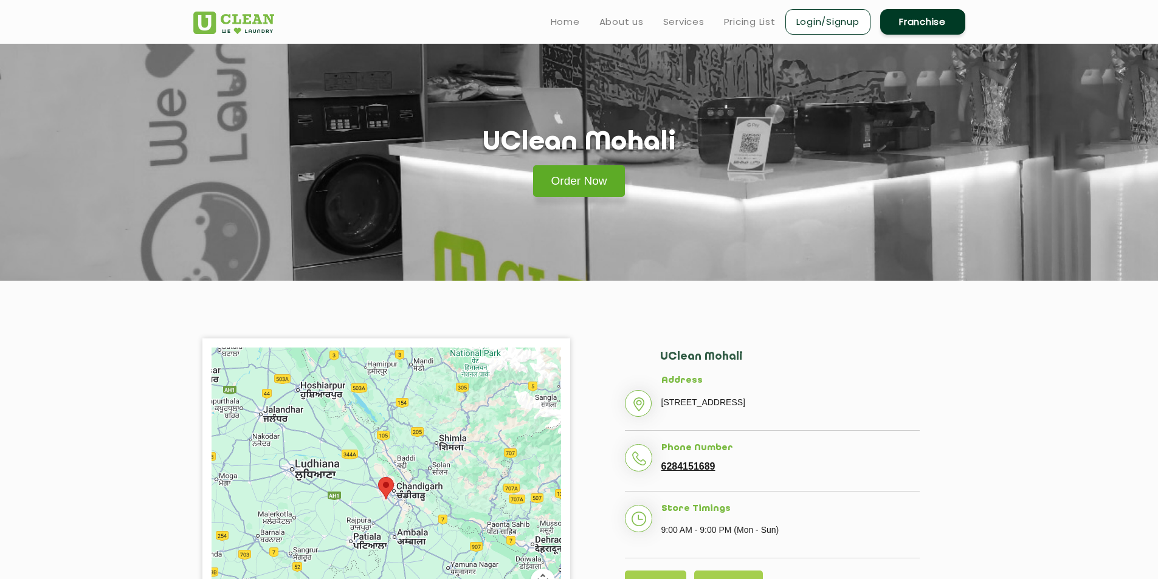
click at [580, 176] on link "Order Now" at bounding box center [579, 181] width 92 height 32
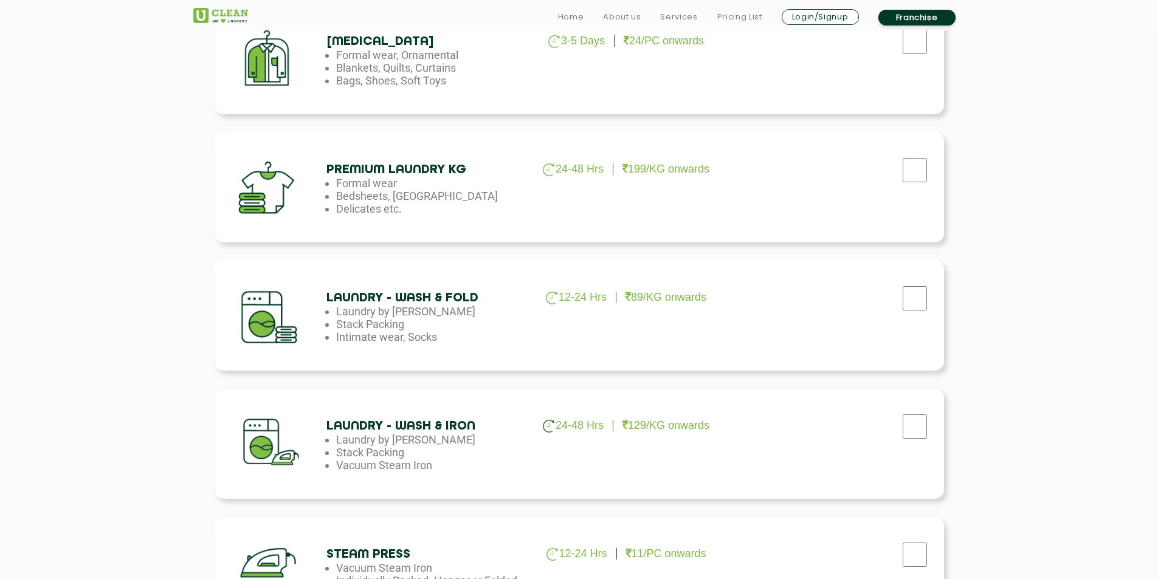
scroll to position [608, 0]
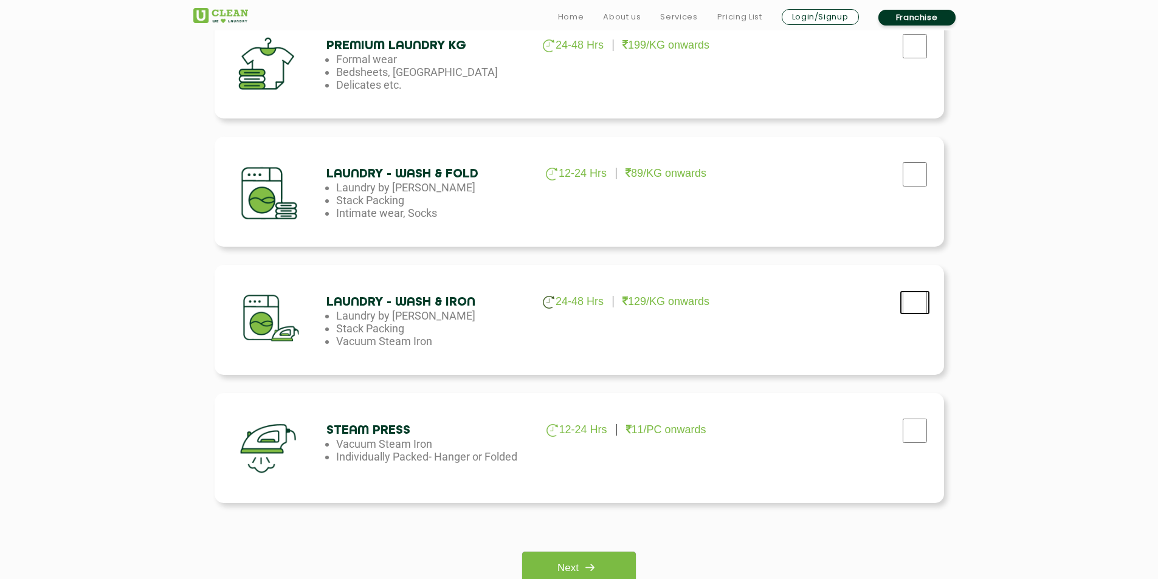
checkbox input "true"
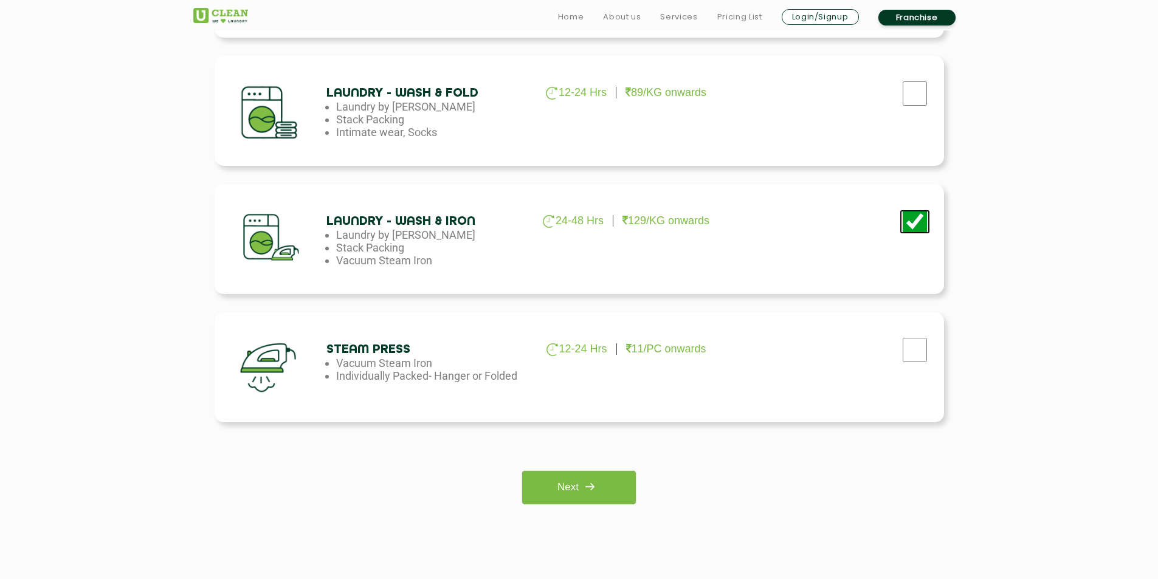
scroll to position [851, 0]
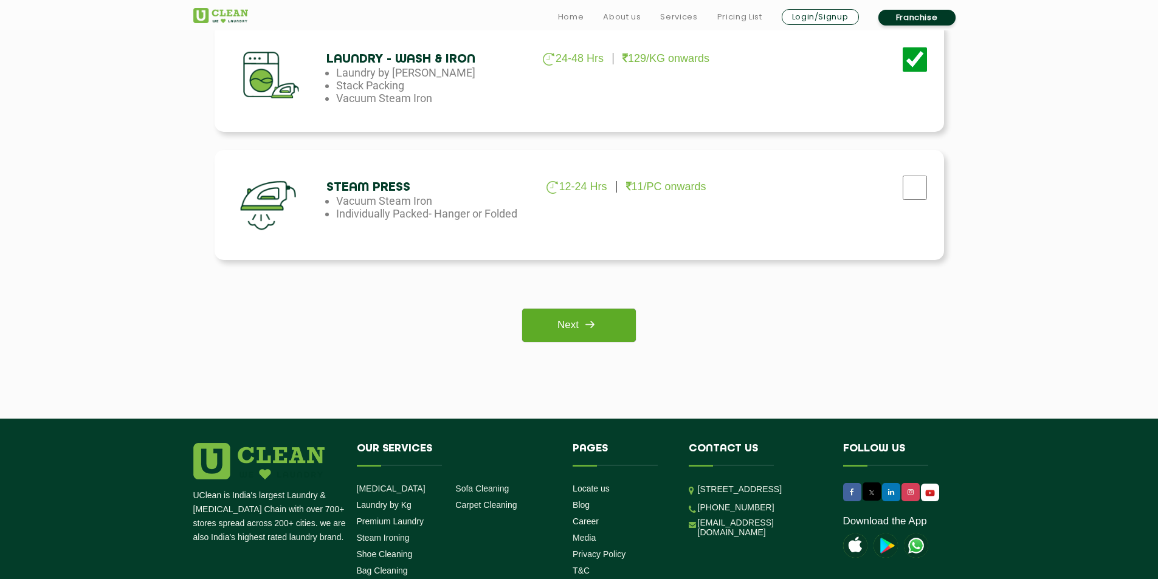
click at [573, 340] on link "Next" at bounding box center [579, 325] width 114 height 33
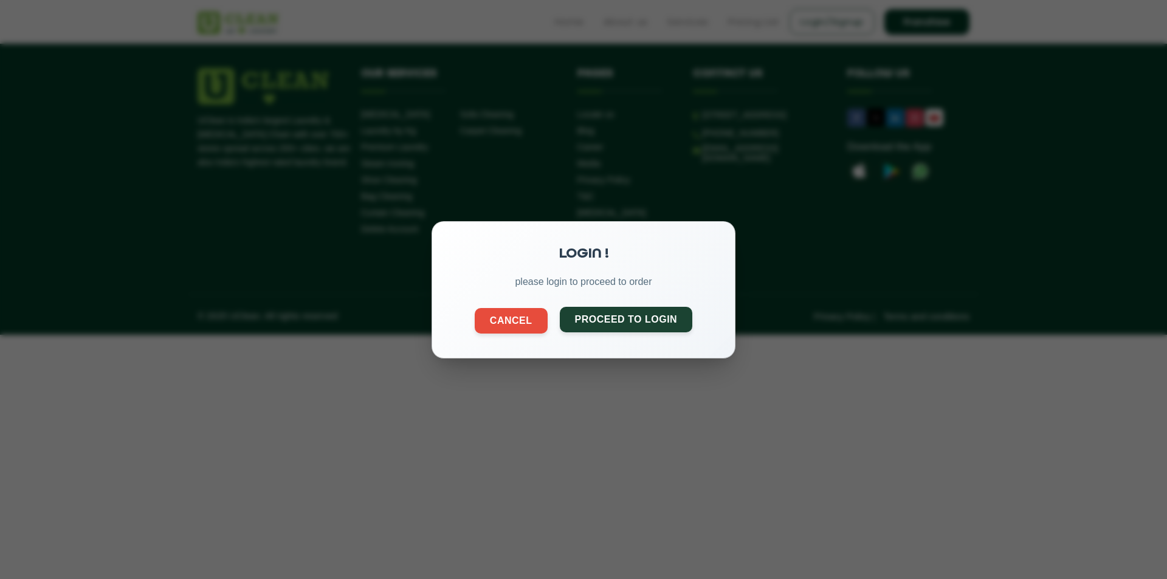
click at [591, 320] on button "Proceed to Login" at bounding box center [626, 319] width 133 height 26
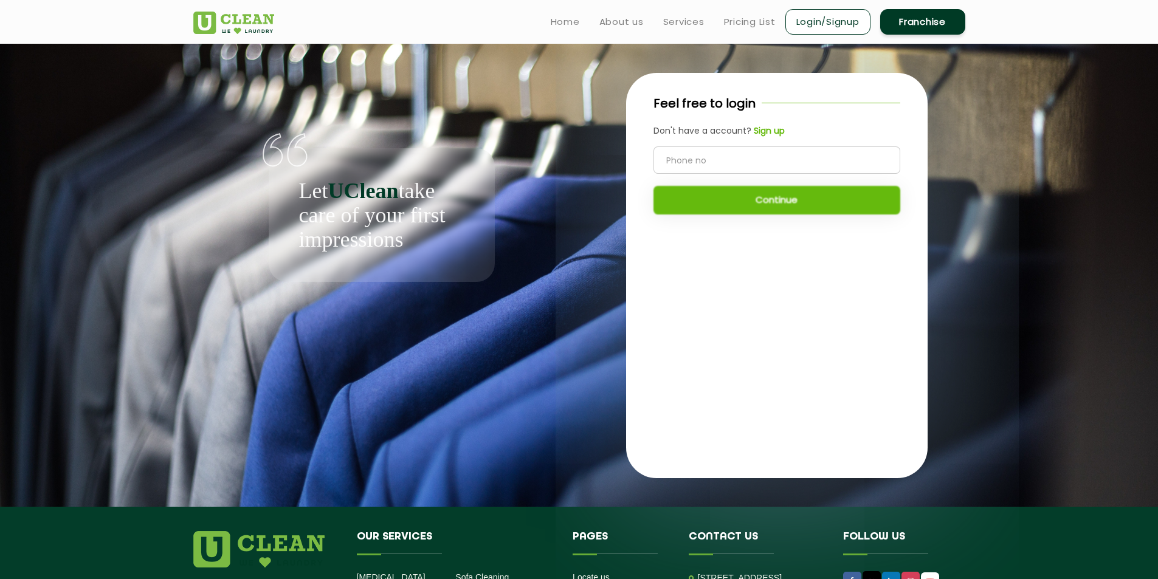
click at [698, 160] on input "tel" at bounding box center [776, 159] width 247 height 27
click at [703, 171] on input "tel" at bounding box center [776, 159] width 247 height 27
click at [703, 166] on input "tel" at bounding box center [776, 159] width 247 height 27
type input "7340823819"
click at [712, 182] on div "7340823819 Continue" at bounding box center [776, 180] width 247 height 68
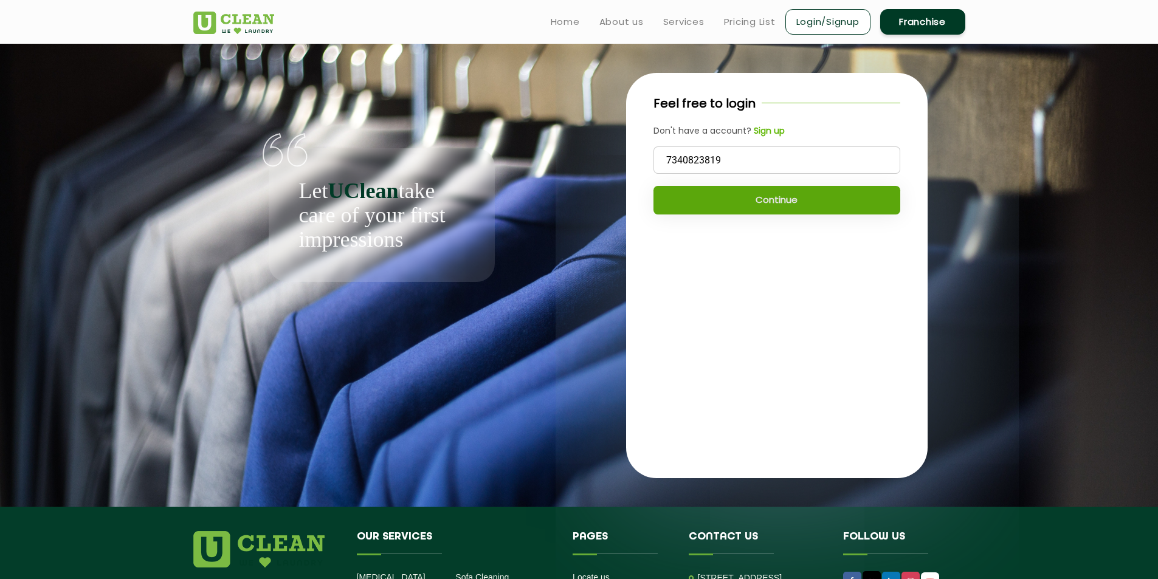
click at [718, 191] on button "Continue" at bounding box center [776, 200] width 247 height 29
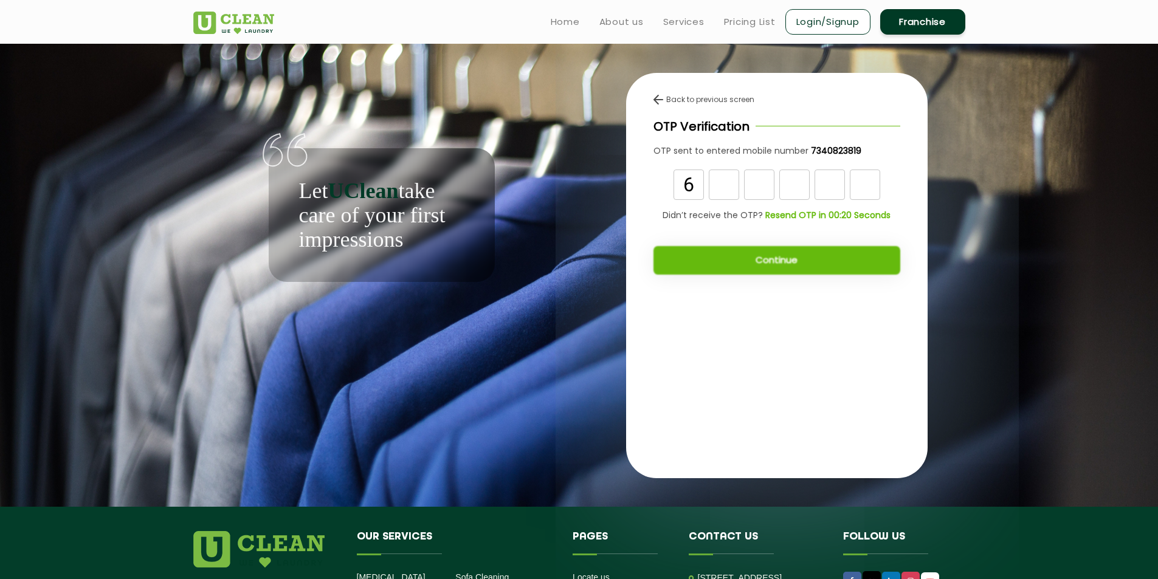
type input "6"
type input "3"
type input "8"
type input "3"
type input "4"
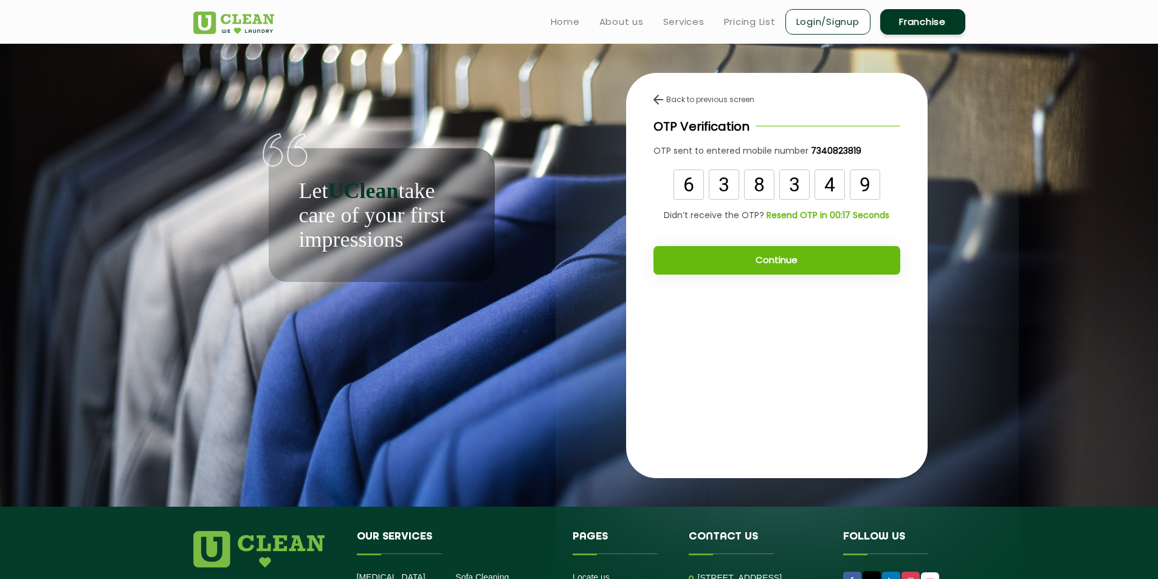
type input "9"
click at [757, 280] on div "Back to previous screen OTP Verification OTP sent to entered mobile number 7340…" at bounding box center [776, 189] width 301 height 232
click at [754, 261] on button "Continue" at bounding box center [776, 260] width 247 height 29
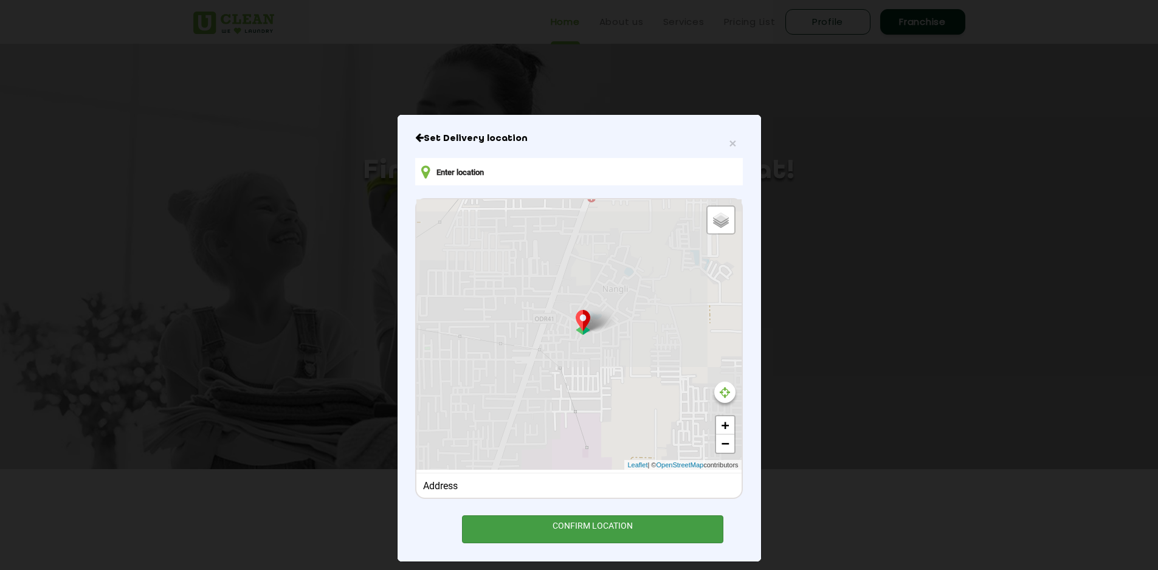
type input "MVMP+C4H, Fateh Garh Churian Rd, Nanngli, Amritsar, Naushehra, Punjab 143008, I…"
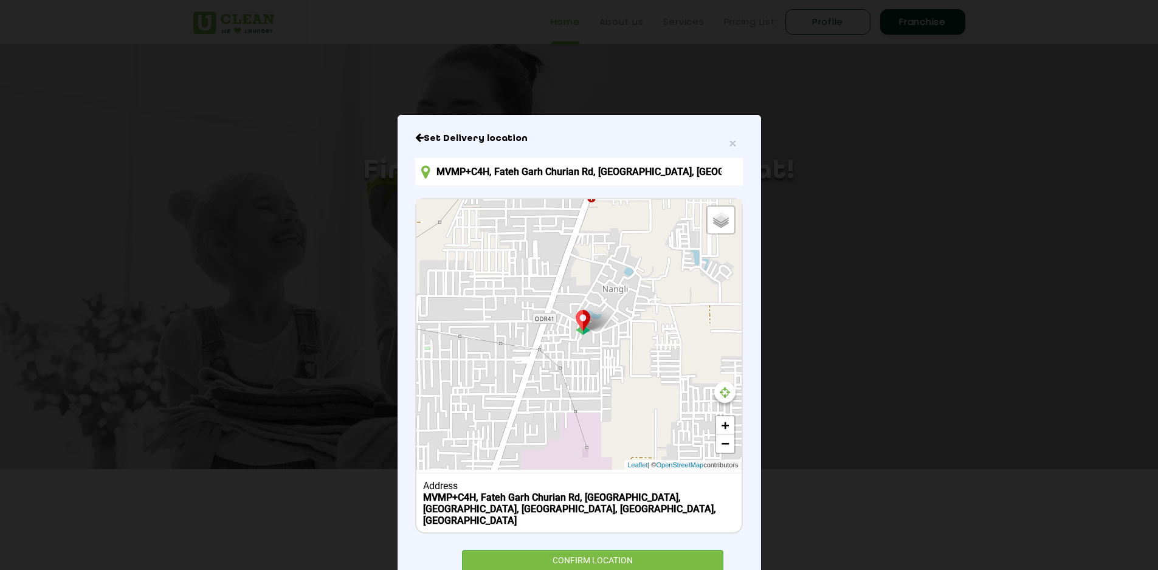
click at [568, 528] on div "Set Delivery location MVMP+C4H, Fateh Garh Churian Rd, Nanngli, Amritsar, Naush…" at bounding box center [578, 354] width 327 height 445
click at [573, 550] on div "CONFIRM LOCATION" at bounding box center [593, 563] width 262 height 27
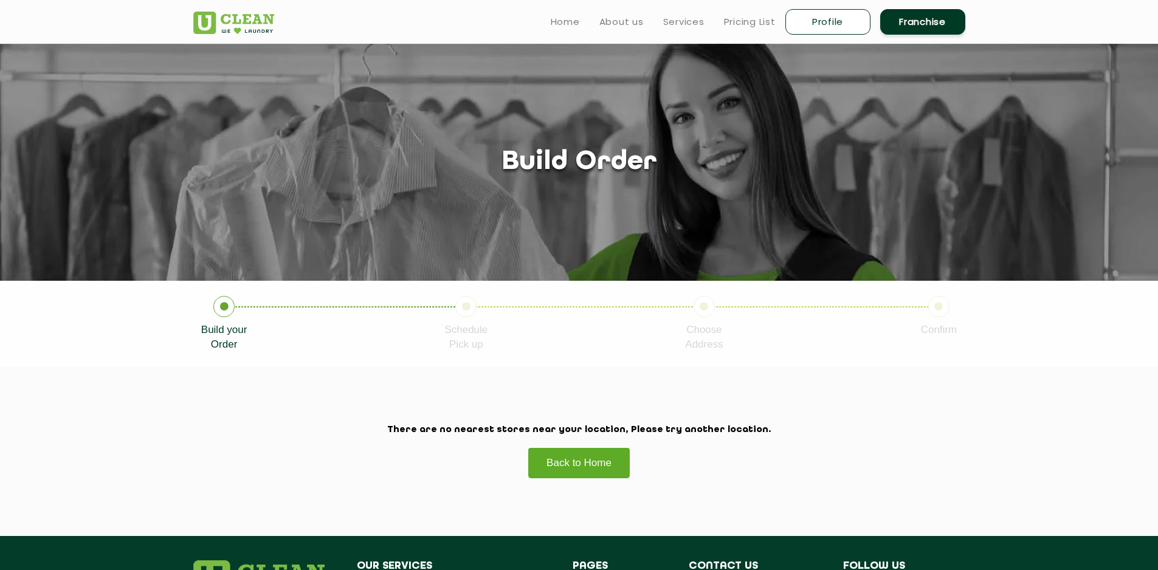
click at [563, 468] on link "Back to Home" at bounding box center [579, 462] width 103 height 31
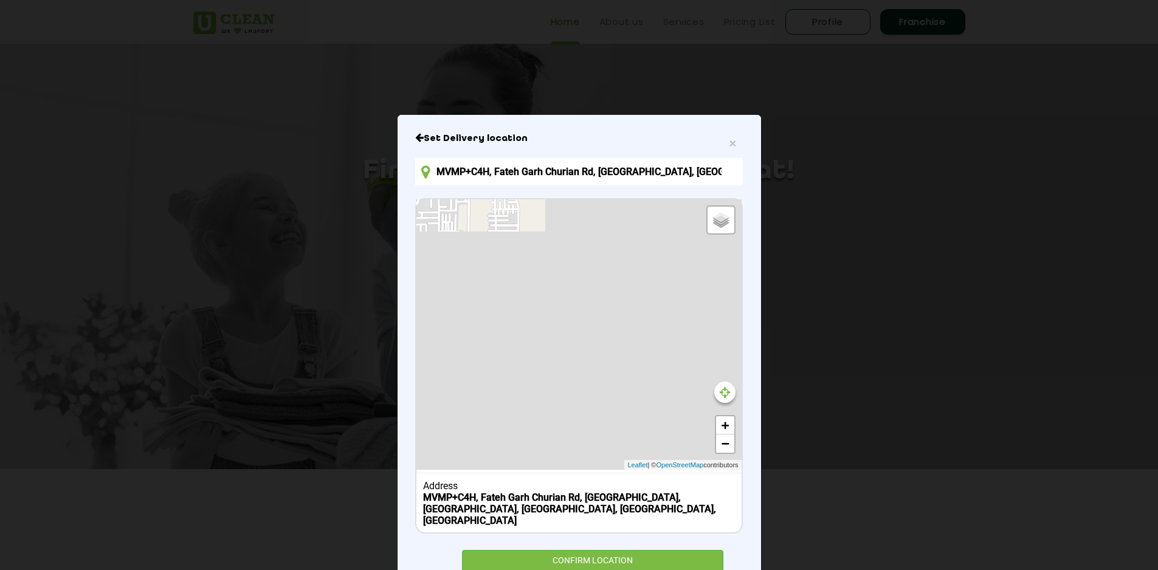
click at [462, 176] on input "MVMP+C4H, Fateh Garh Churian Rd, [GEOGRAPHIC_DATA], [GEOGRAPHIC_DATA], [GEOGRAP…" at bounding box center [578, 171] width 327 height 27
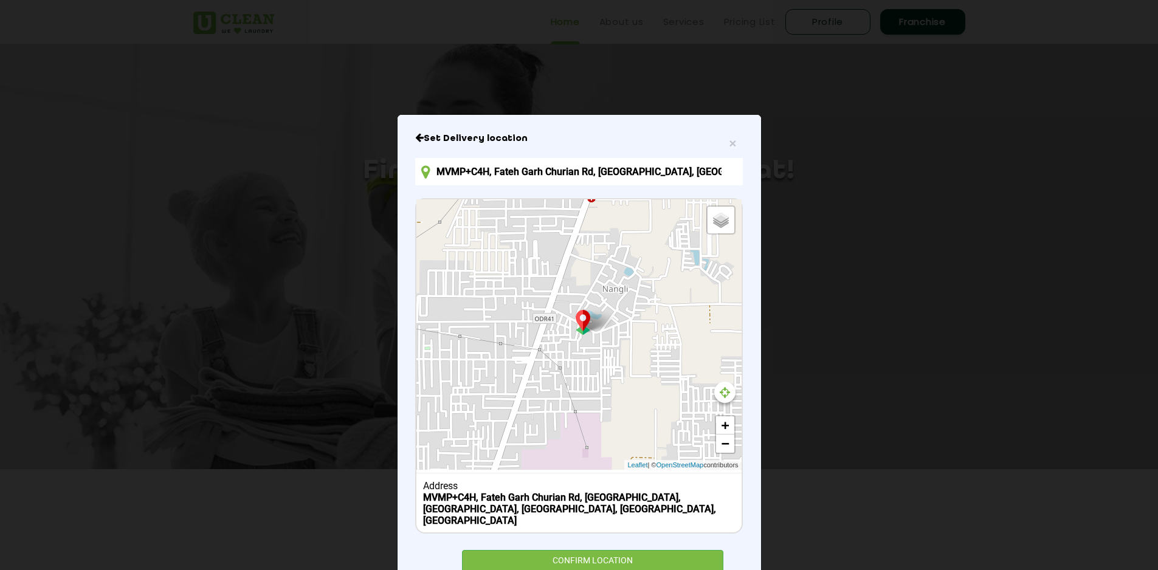
click at [689, 170] on input "MVMP+C4H, Fateh Garh Churian Rd, [GEOGRAPHIC_DATA], [GEOGRAPHIC_DATA], [GEOGRAP…" at bounding box center [578, 171] width 327 height 27
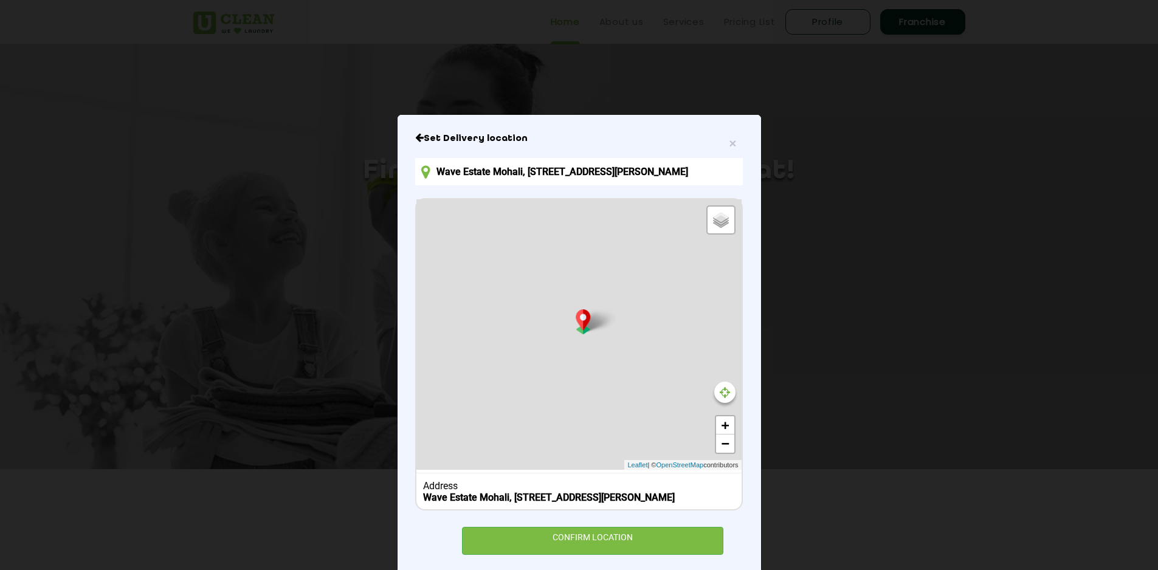
click at [498, 178] on input "Wave Estate Mohali, [STREET_ADDRESS][PERSON_NAME]" at bounding box center [578, 171] width 327 height 27
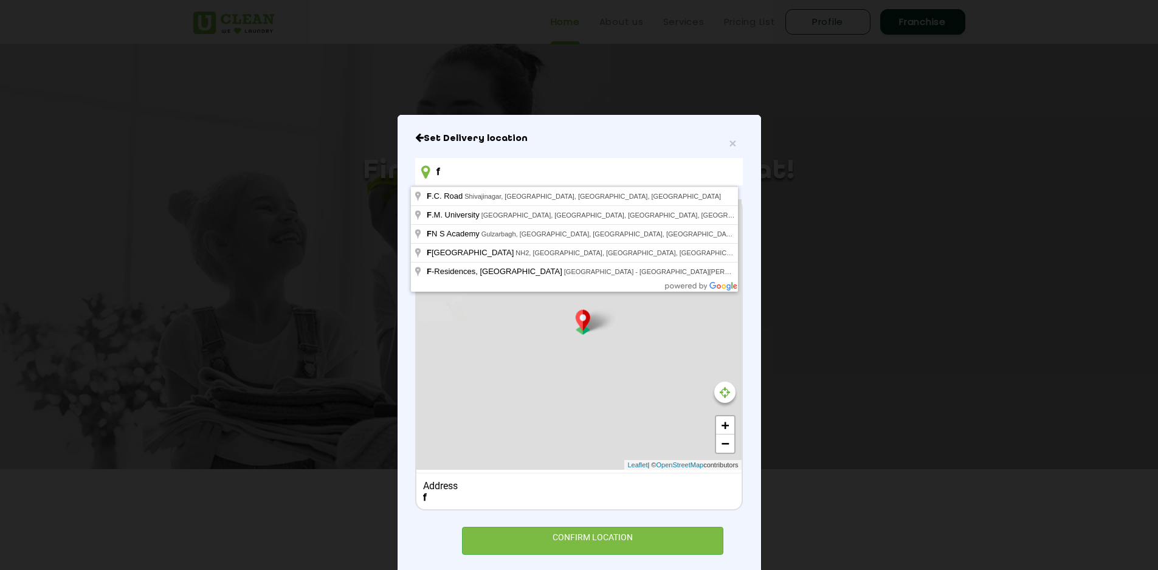
click at [498, 178] on input "f" at bounding box center [578, 171] width 327 height 27
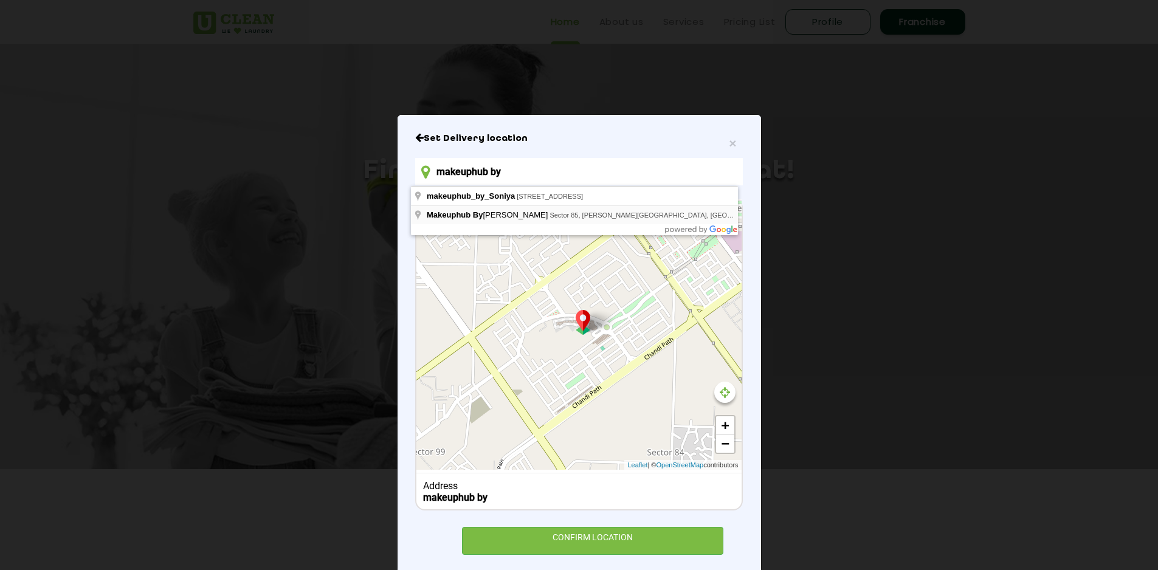
type input "Makeuphub By [PERSON_NAME], [STREET_ADDRESS][PERSON_NAME]"
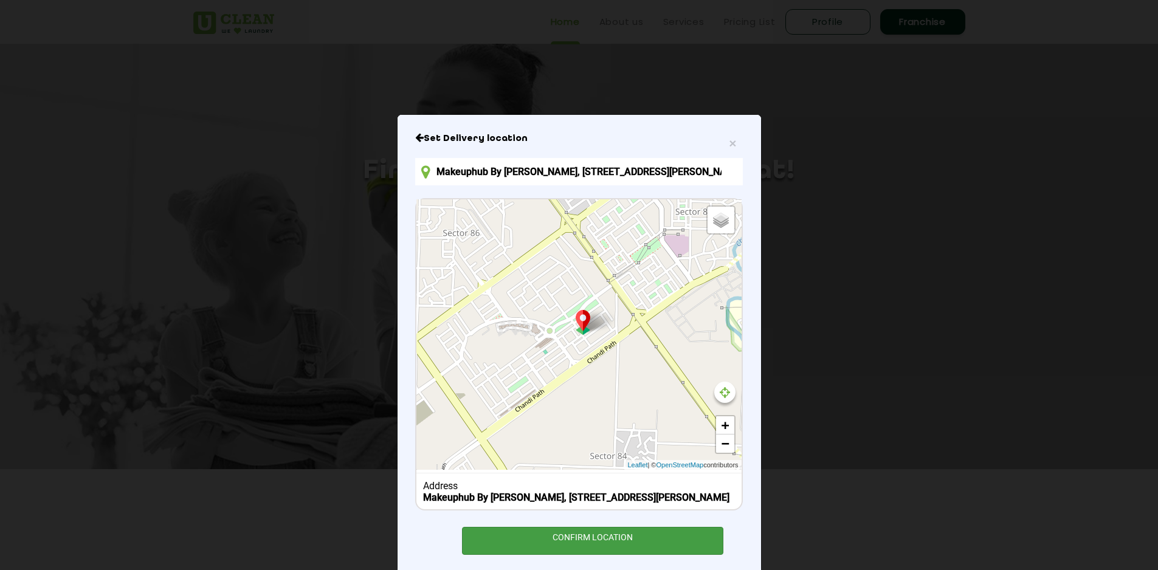
click at [593, 547] on div "CONFIRM LOCATION" at bounding box center [593, 540] width 262 height 27
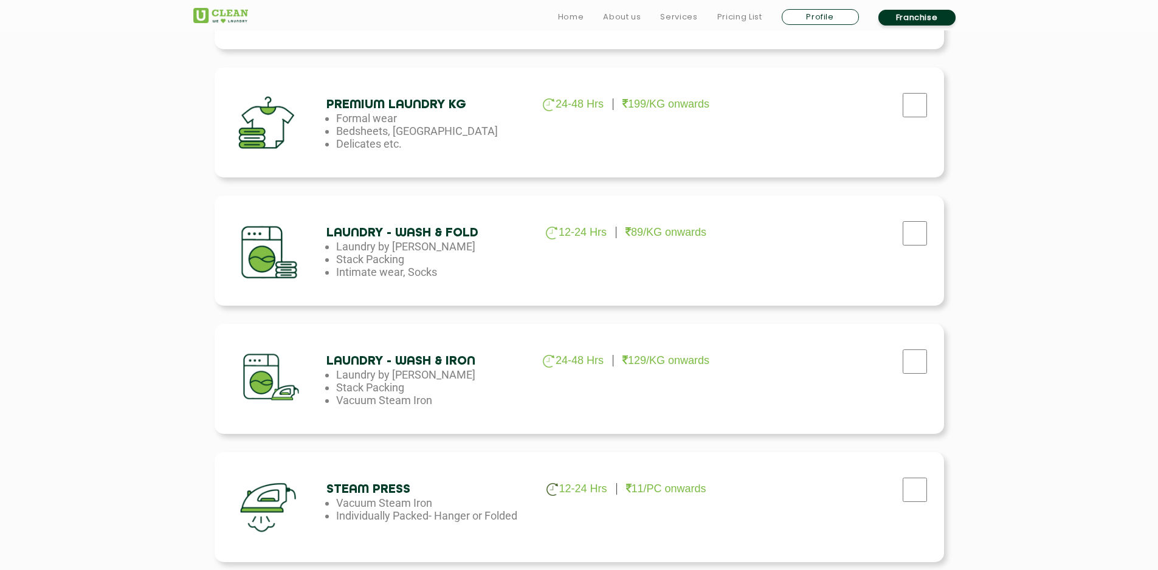
scroll to position [669, 0]
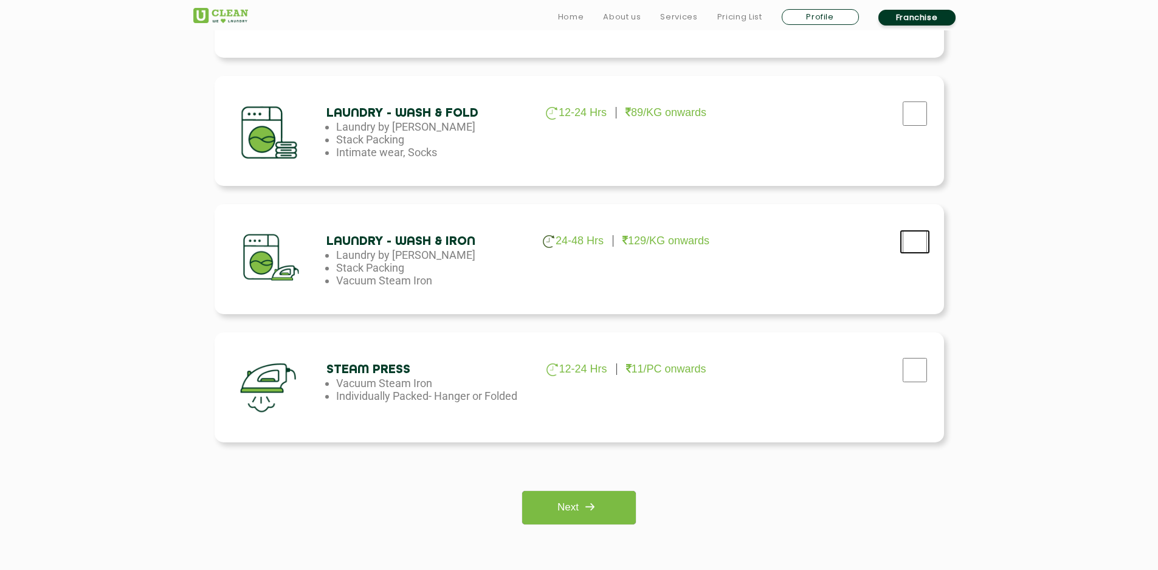
checkbox input "true"
click at [607, 516] on link "Next" at bounding box center [579, 507] width 114 height 33
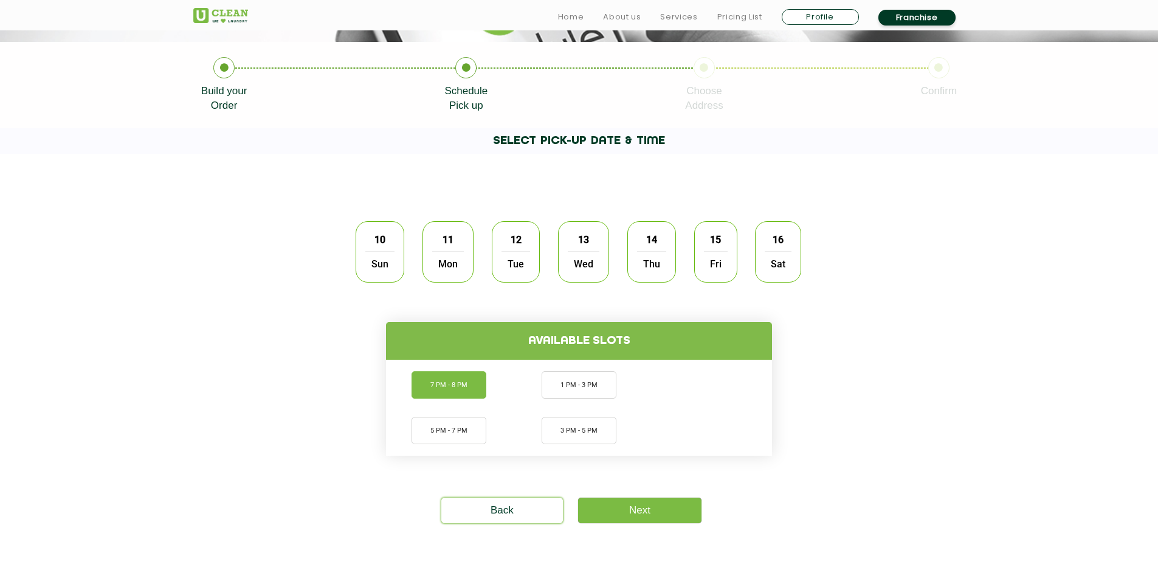
scroll to position [304, 0]
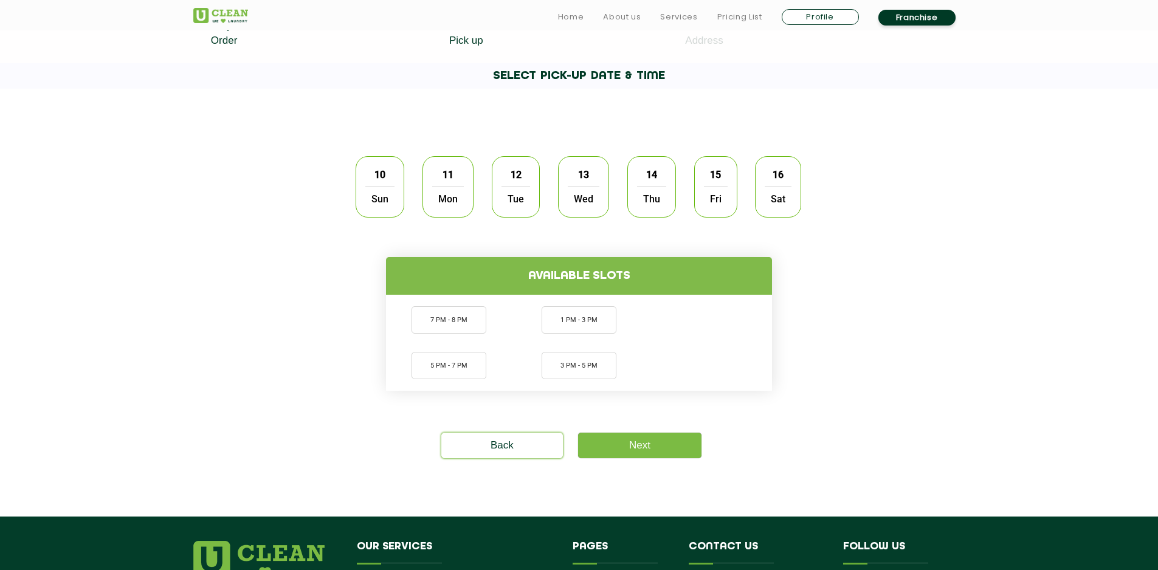
click at [387, 199] on span "Sun" at bounding box center [379, 199] width 29 height 24
click at [459, 285] on h4 "Available slots" at bounding box center [579, 276] width 386 height 38
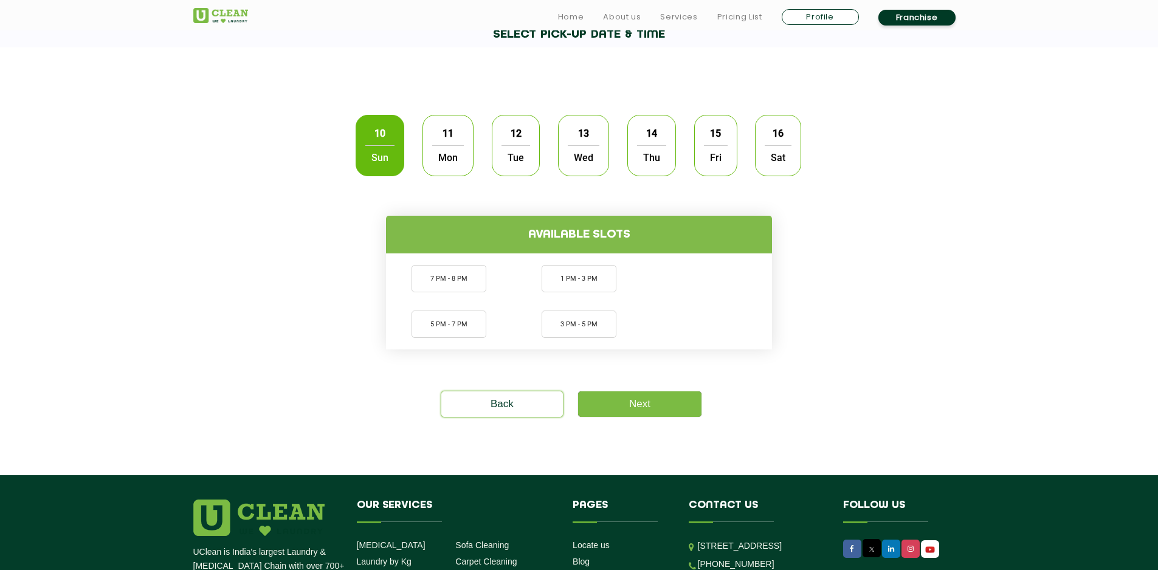
scroll to position [365, 0]
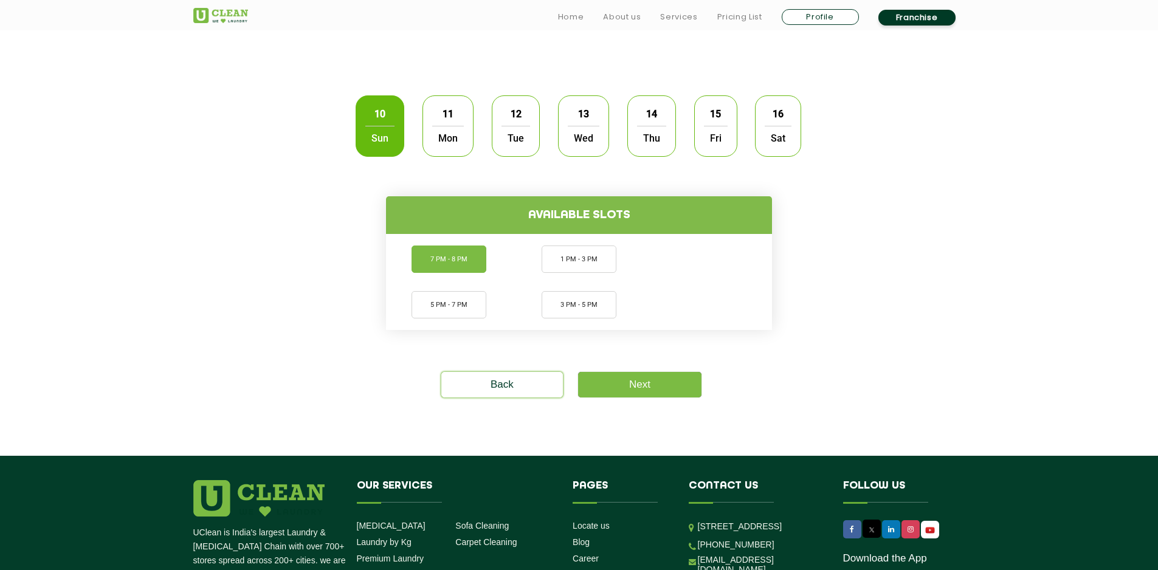
click at [457, 265] on li "7 PM - 8 PM" at bounding box center [448, 259] width 75 height 27
click at [635, 380] on link "Next" at bounding box center [639, 385] width 123 height 26
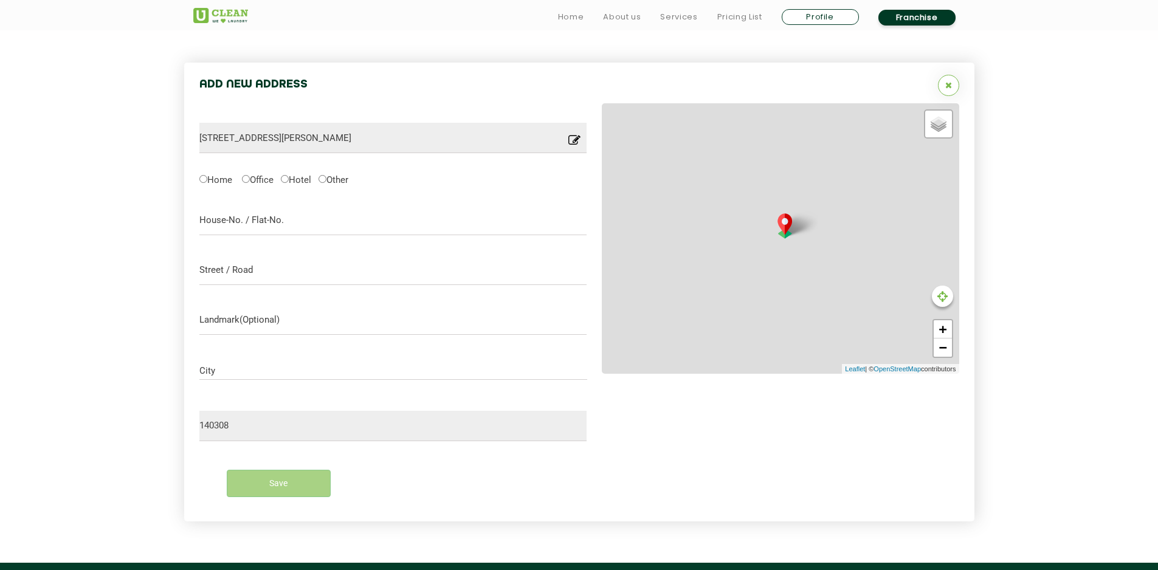
scroll to position [390, 0]
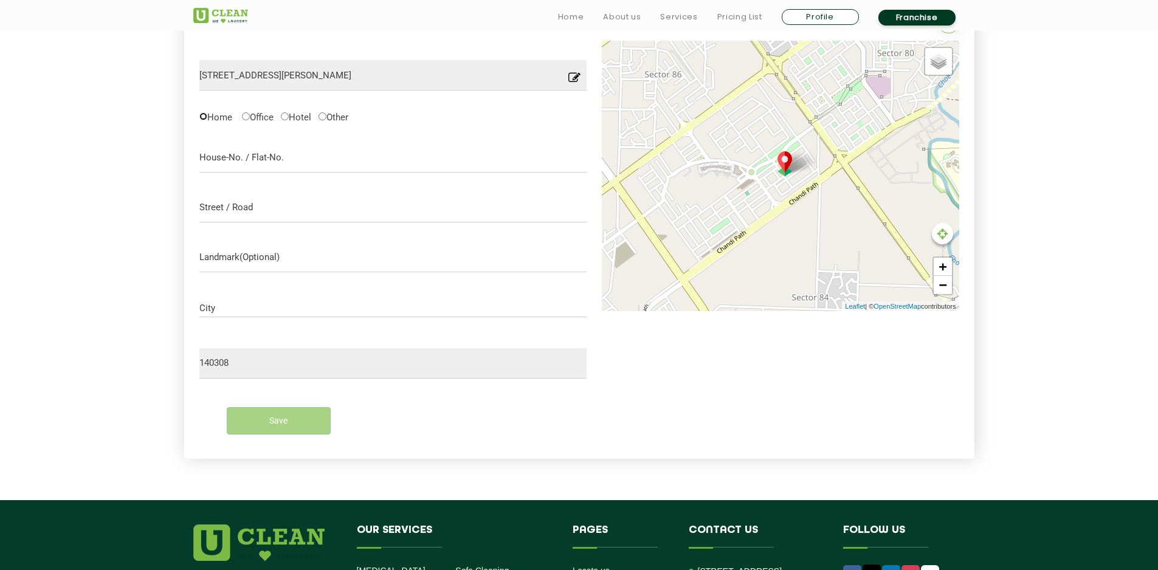
click at [205, 114] on input "Home" at bounding box center [203, 116] width 8 height 8
radio input "true"
click at [230, 165] on input "text" at bounding box center [393, 157] width 388 height 30
type input "f"
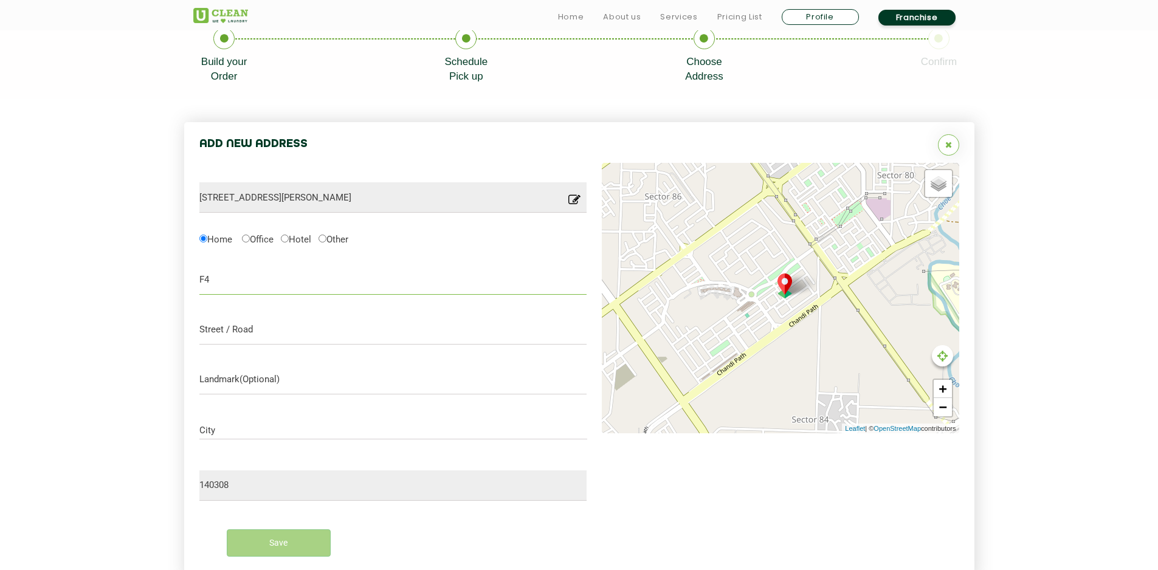
scroll to position [269, 0]
type input "F4 WAVE ESTATE"
click at [241, 342] on input "text" at bounding box center [393, 329] width 388 height 30
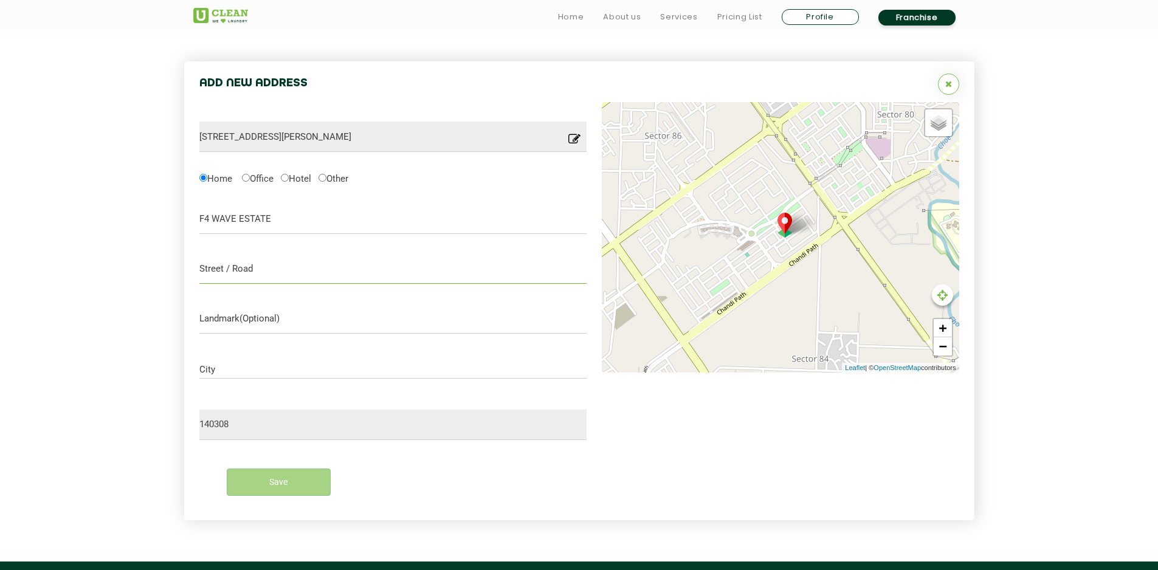
scroll to position [451, 0]
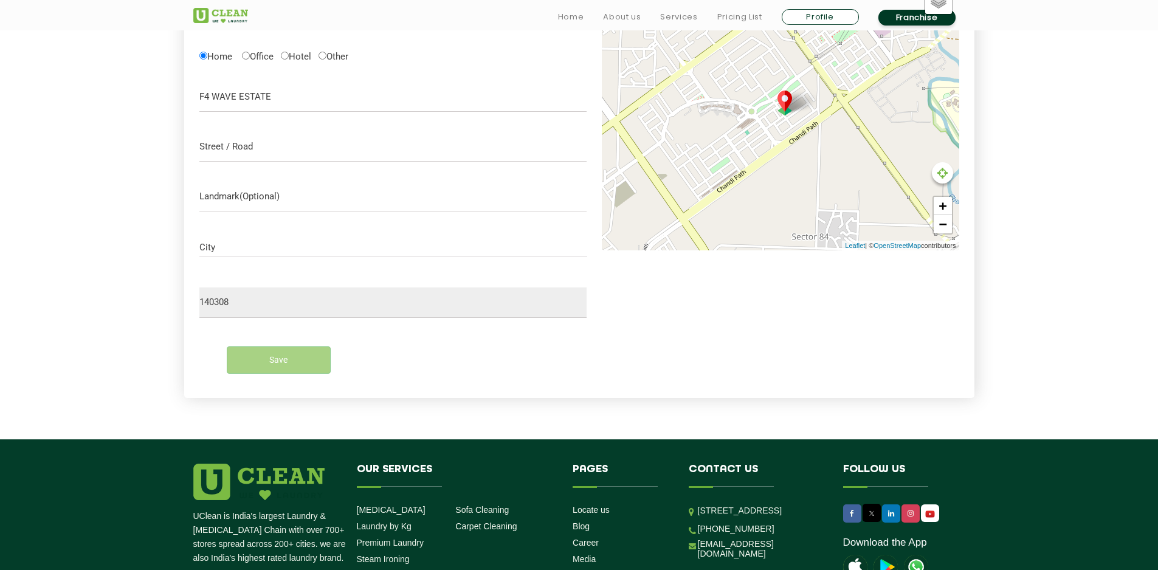
click at [278, 359] on div "Save" at bounding box center [393, 359] width 388 height 27
click at [279, 356] on div "Save" at bounding box center [393, 359] width 388 height 27
click at [285, 156] on input "text" at bounding box center [393, 146] width 388 height 30
type input "F 4"
click at [264, 366] on div "Save" at bounding box center [393, 359] width 388 height 27
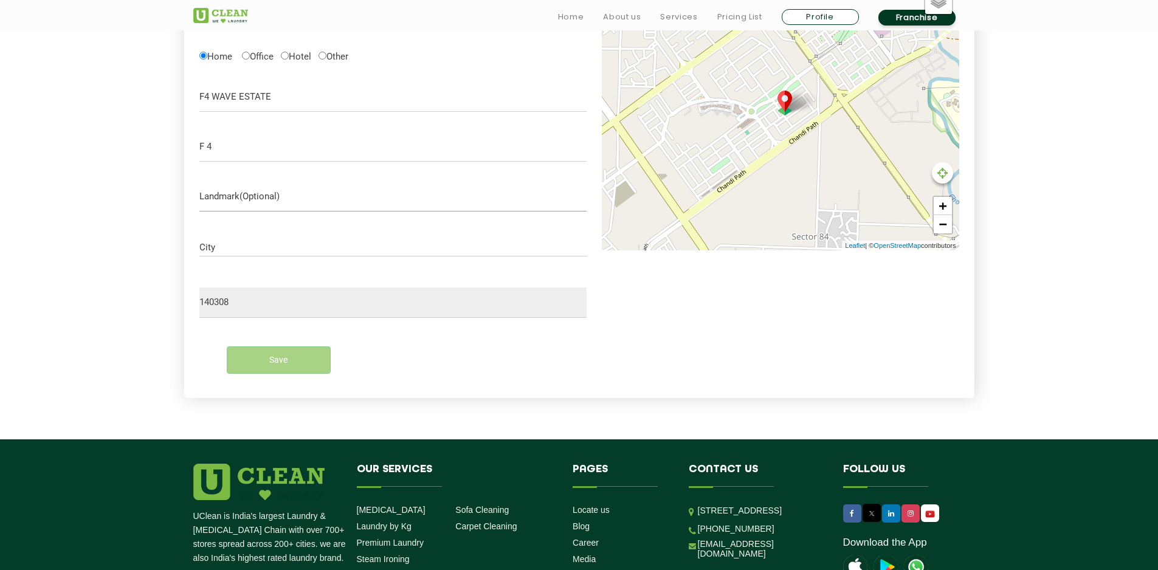
click at [237, 201] on input "text" at bounding box center [393, 196] width 388 height 30
type input "PARK"
click at [284, 344] on div "Save" at bounding box center [393, 355] width 406 height 56
click at [278, 361] on div "Save" at bounding box center [393, 359] width 388 height 27
click at [220, 243] on input "City" at bounding box center [393, 248] width 388 height 10
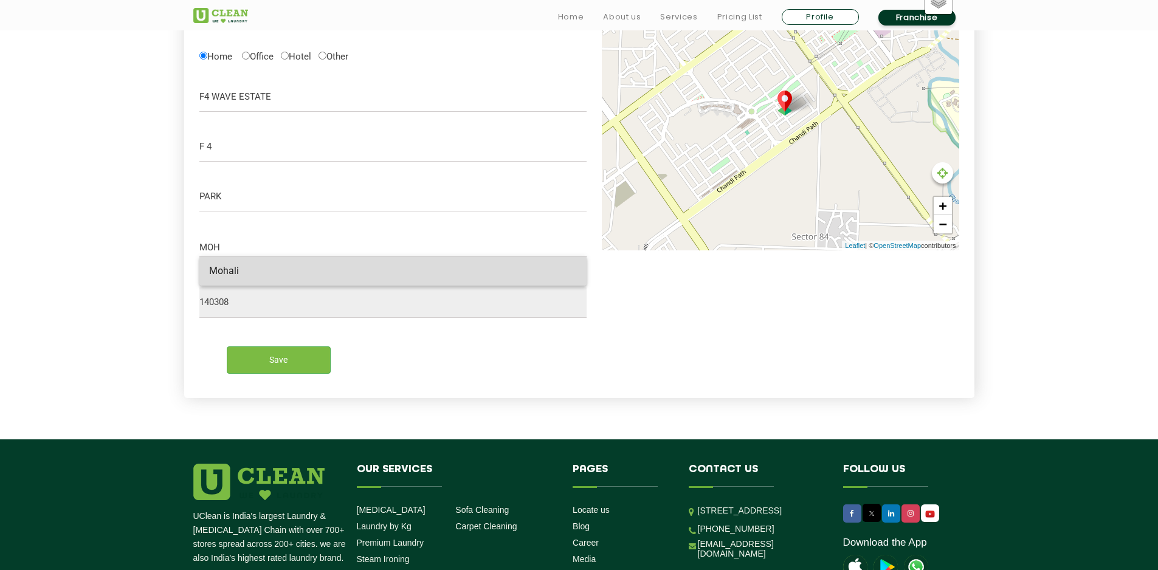
click at [226, 269] on span "Mohali" at bounding box center [224, 271] width 30 height 12
type input "Mohali"
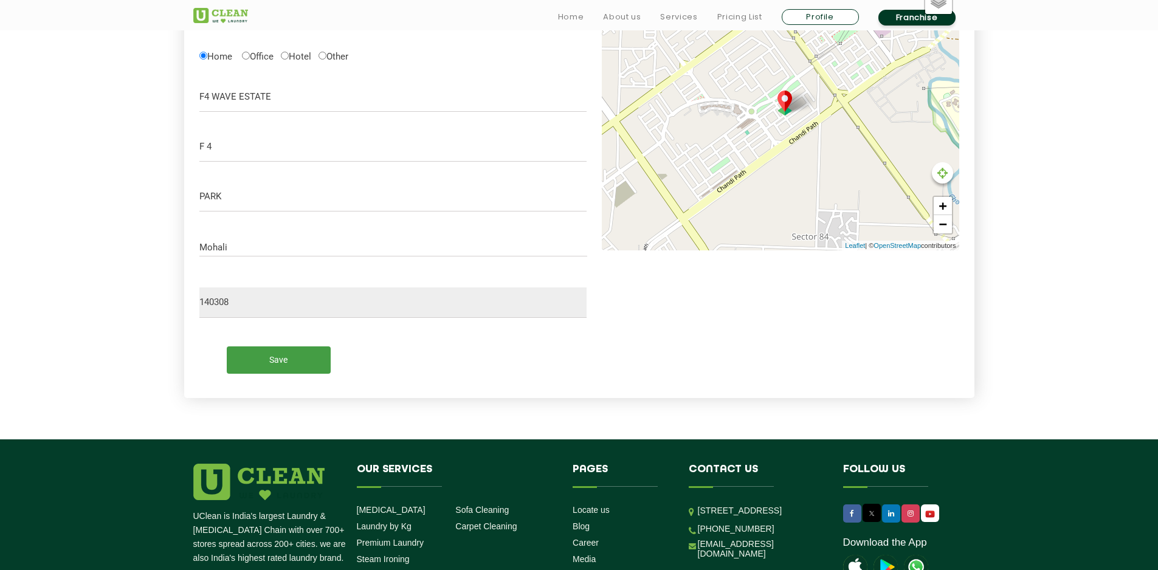
click at [286, 360] on input "Save" at bounding box center [279, 359] width 104 height 27
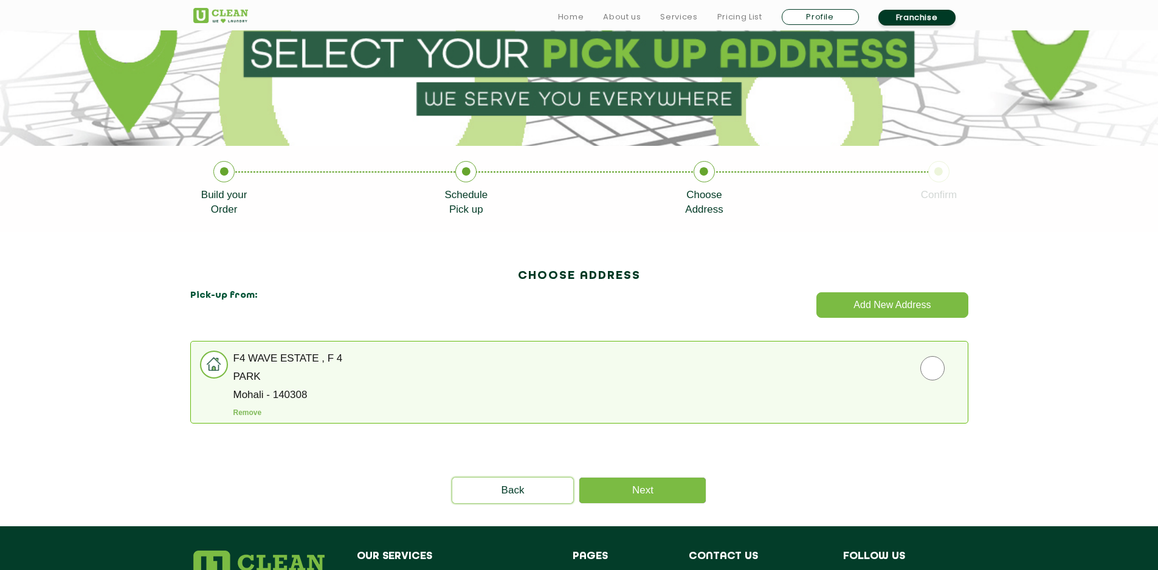
scroll to position [382, 0]
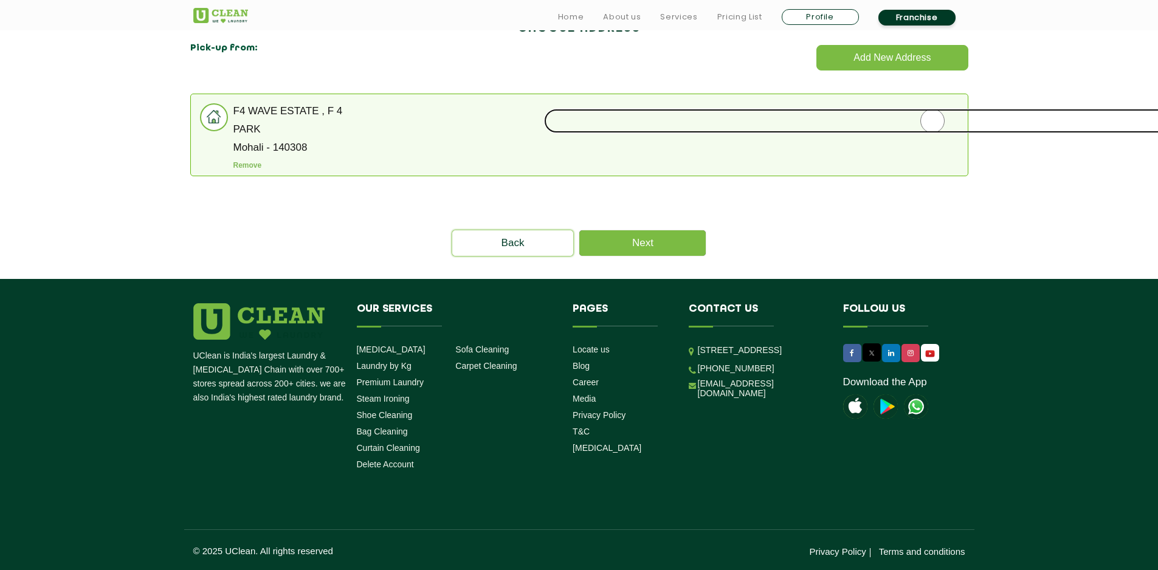
click at [930, 125] on input "radio" at bounding box center [932, 121] width 777 height 24
radio input "true"
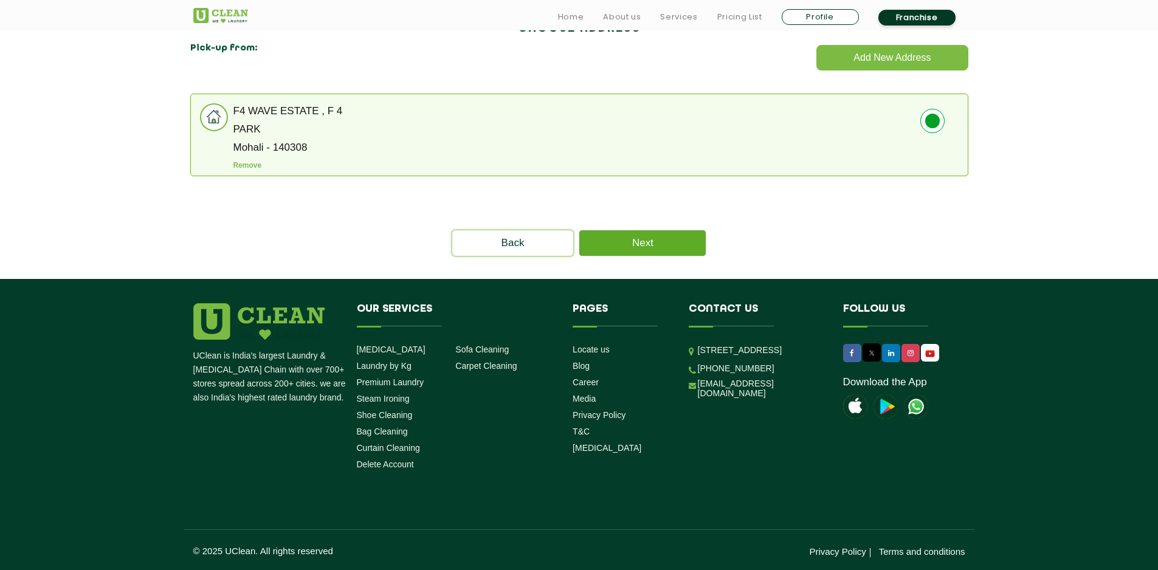
click at [643, 250] on link "Next" at bounding box center [642, 243] width 126 height 26
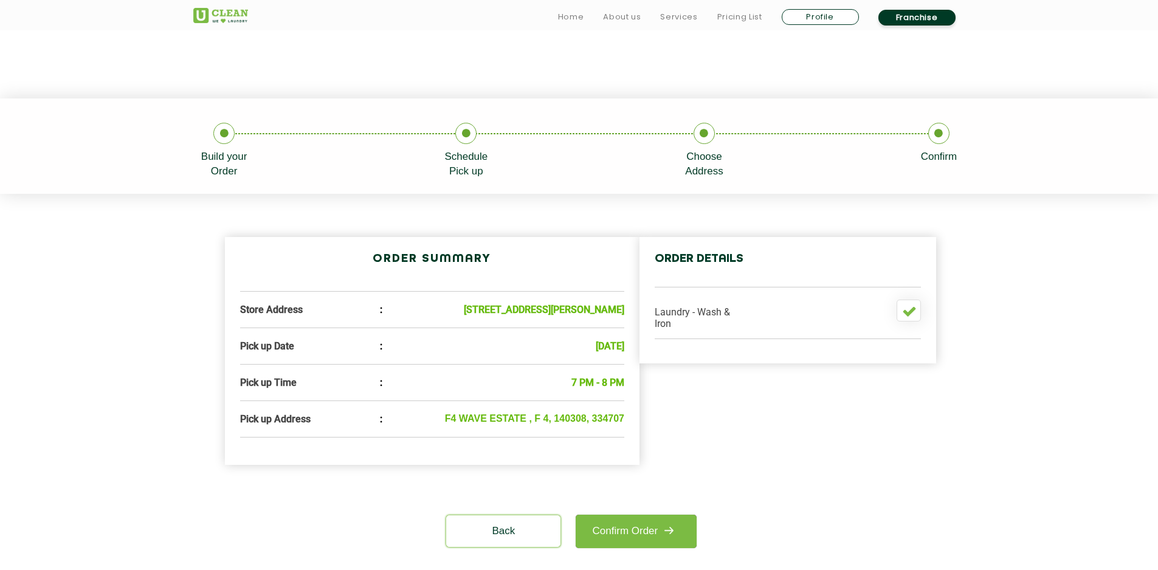
scroll to position [425, 0]
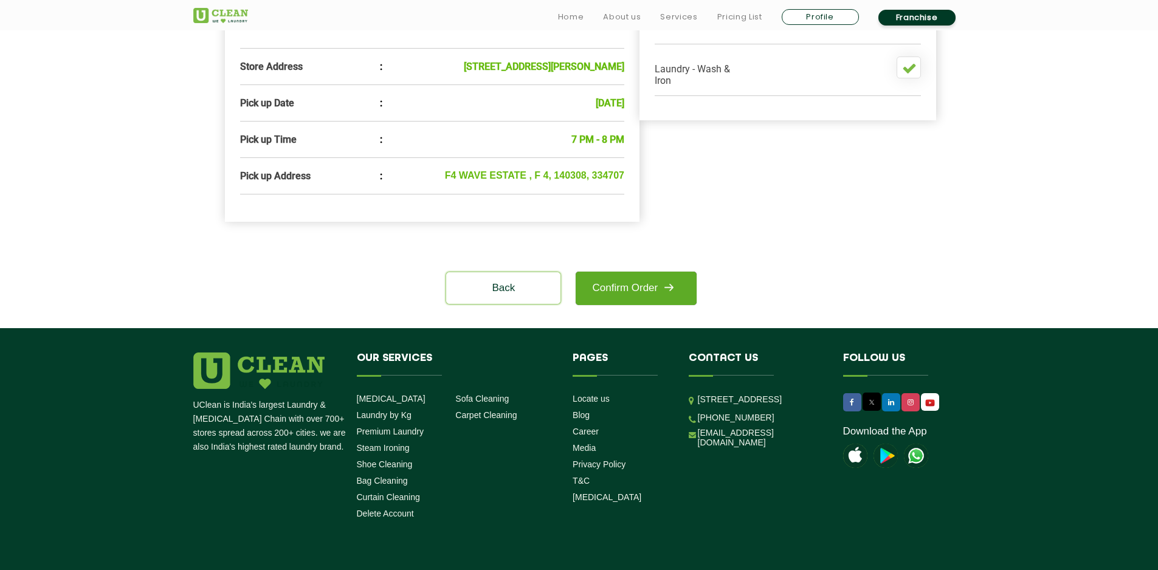
click at [610, 301] on link "Confirm Order" at bounding box center [636, 288] width 120 height 33
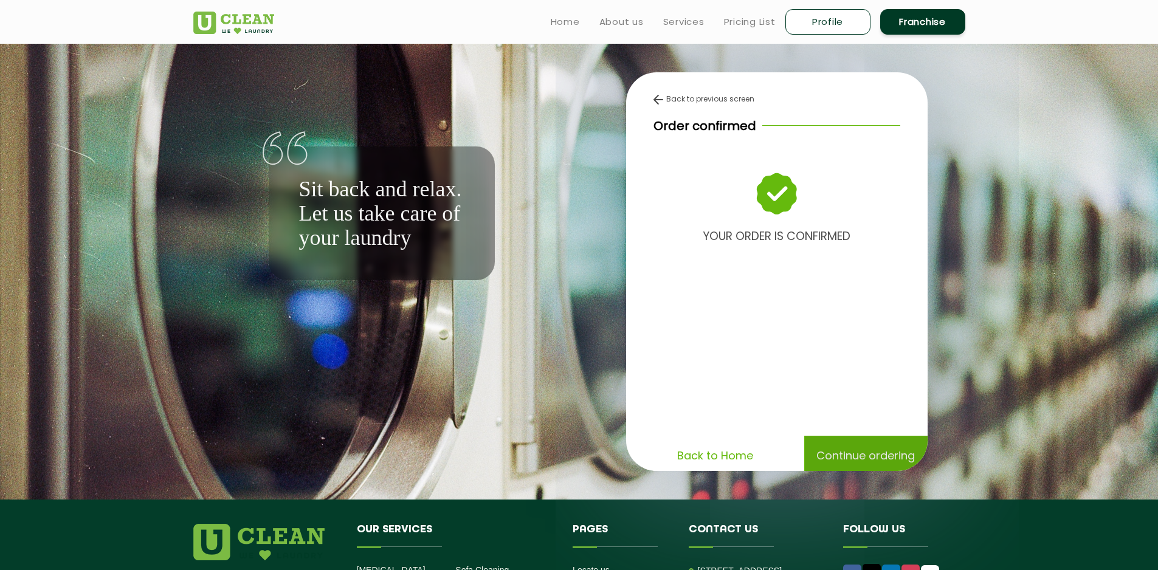
click at [857, 460] on p "Continue ordering" at bounding box center [865, 455] width 98 height 21
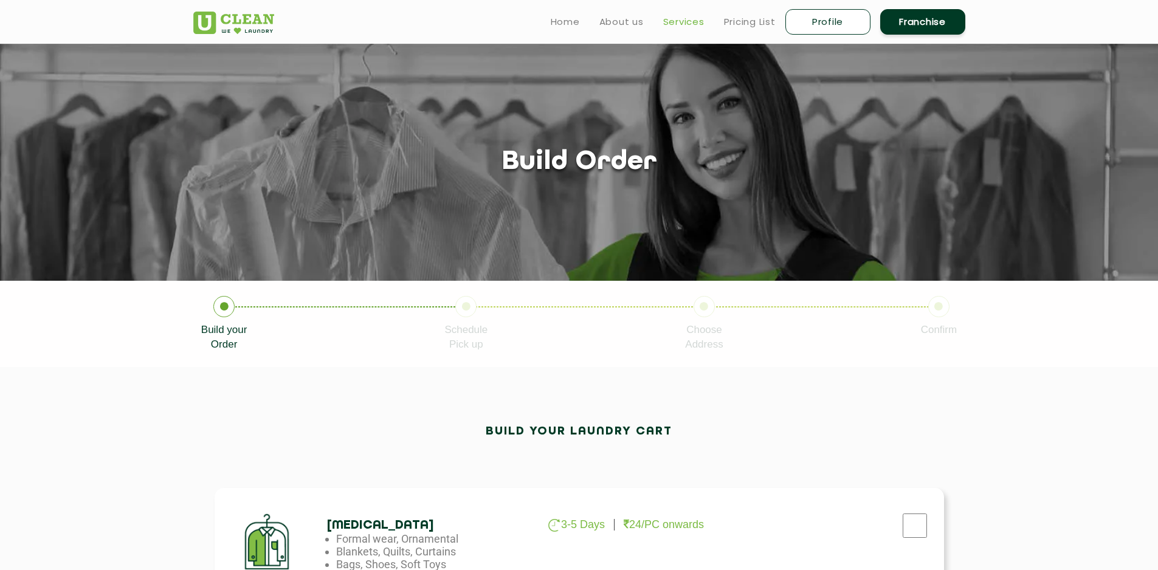
click at [692, 18] on link "Services" at bounding box center [683, 22] width 41 height 15
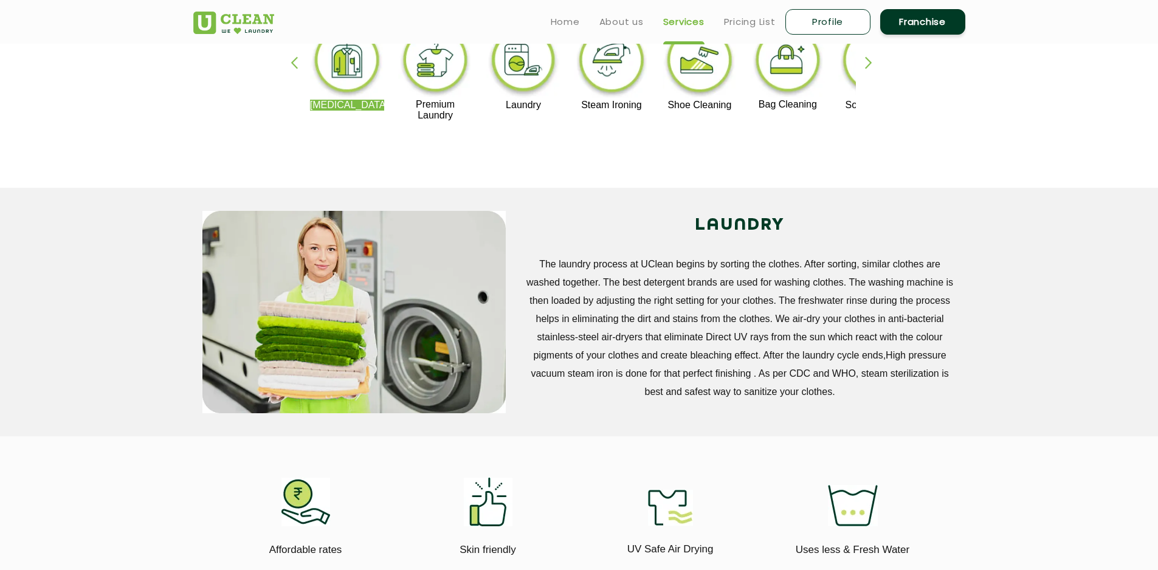
scroll to position [243, 0]
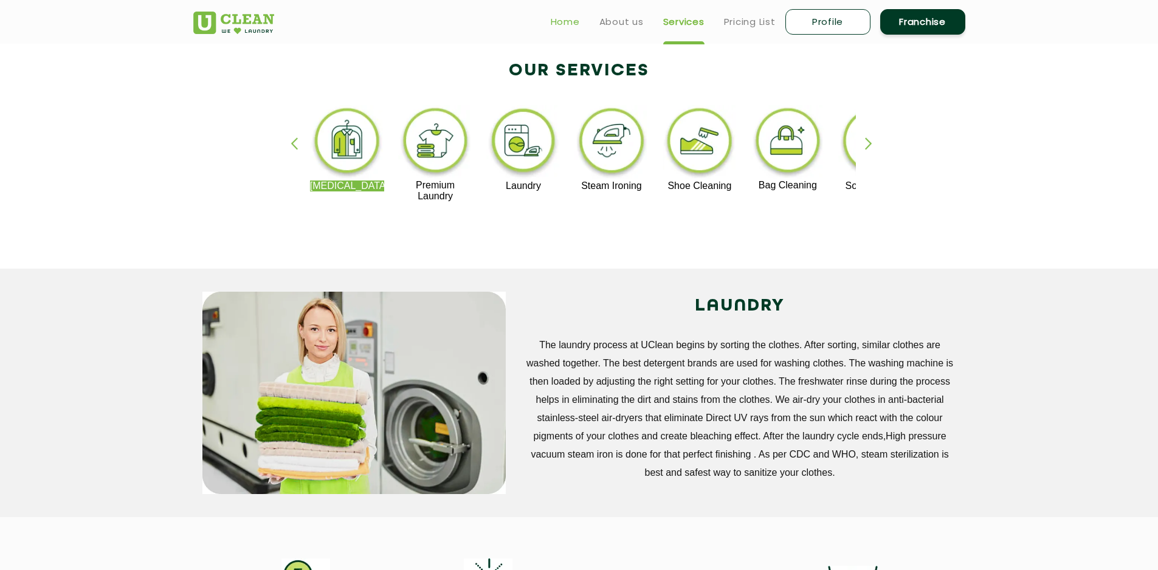
click at [563, 17] on link "Home" at bounding box center [565, 22] width 29 height 15
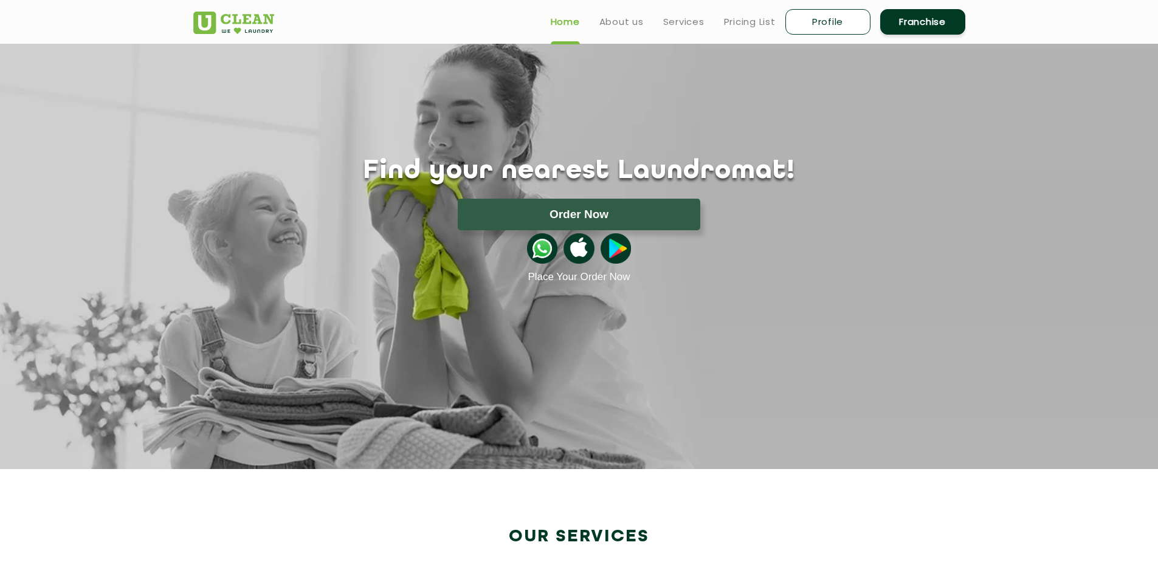
click at [248, 19] on img at bounding box center [233, 23] width 81 height 22
click at [686, 21] on link "Services" at bounding box center [683, 22] width 41 height 15
